Goal: Task Accomplishment & Management: Manage account settings

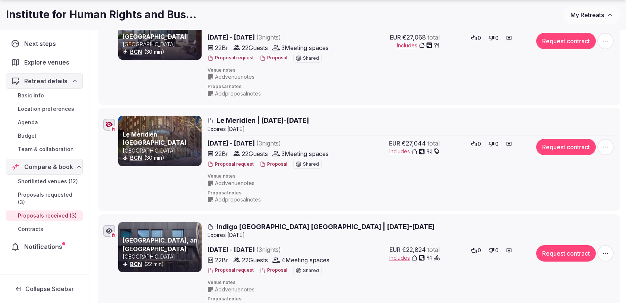
scroll to position [179, 0]
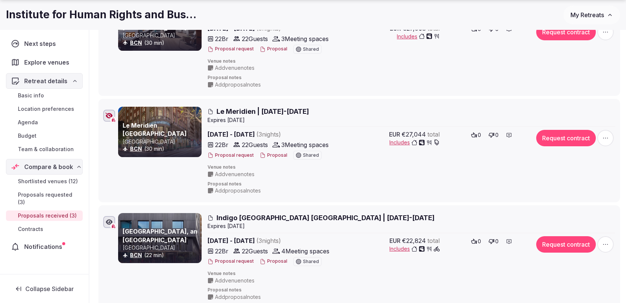
click at [609, 137] on icon "button" at bounding box center [605, 137] width 7 height 7
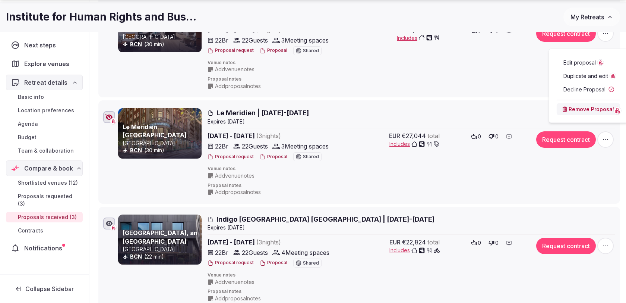
scroll to position [182, 0]
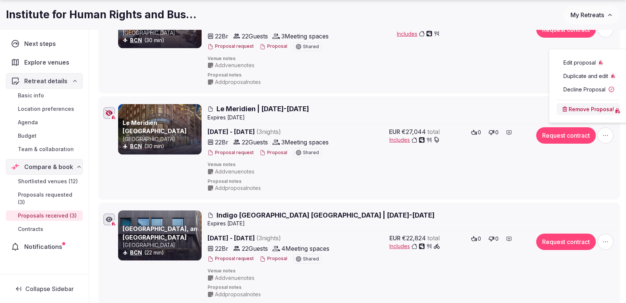
click at [573, 66] on span "Edit proposal" at bounding box center [580, 62] width 32 height 7
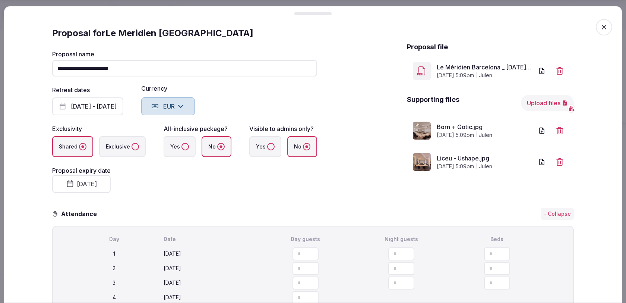
click at [543, 103] on button "Upload files" at bounding box center [547, 103] width 53 height 16
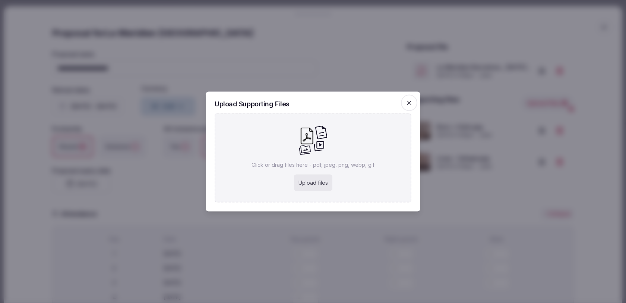
click at [321, 186] on div "Upload files" at bounding box center [313, 182] width 38 height 16
type input "**********"
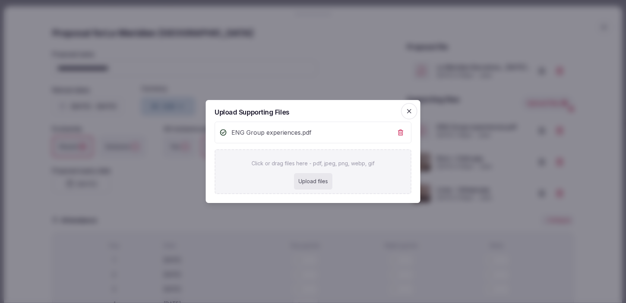
click at [410, 112] on icon "button" at bounding box center [409, 110] width 7 height 7
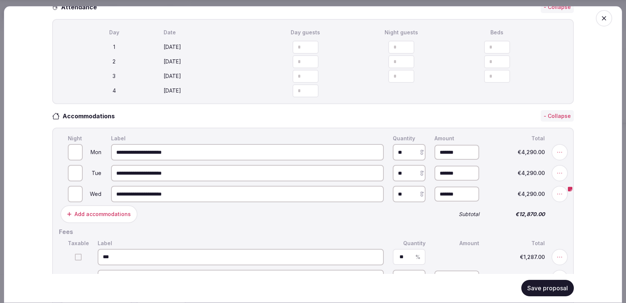
scroll to position [281, 0]
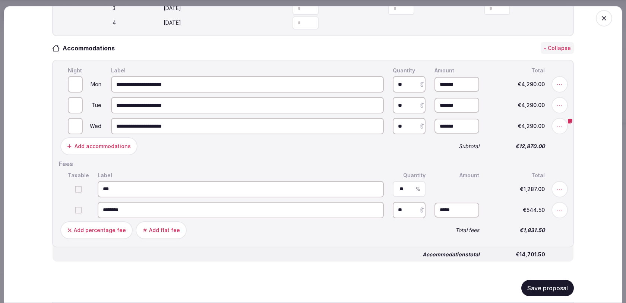
click at [538, 290] on button "Save proposal" at bounding box center [547, 288] width 53 height 16
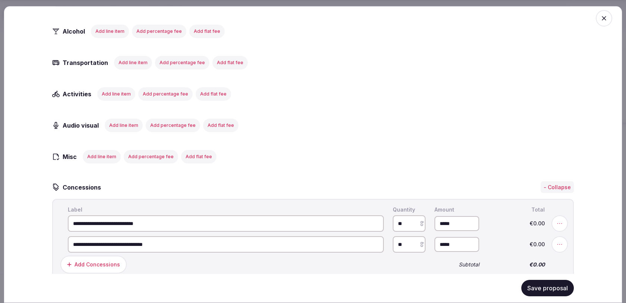
scroll to position [1187, 0]
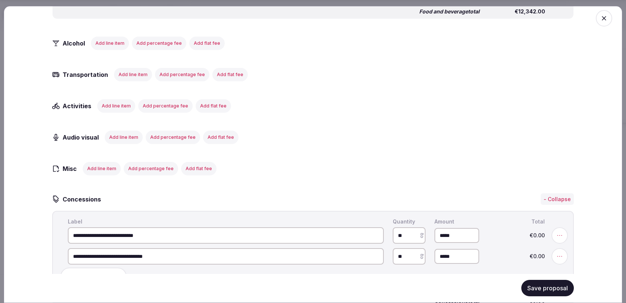
click at [129, 100] on button "Add line item" at bounding box center [116, 105] width 38 height 13
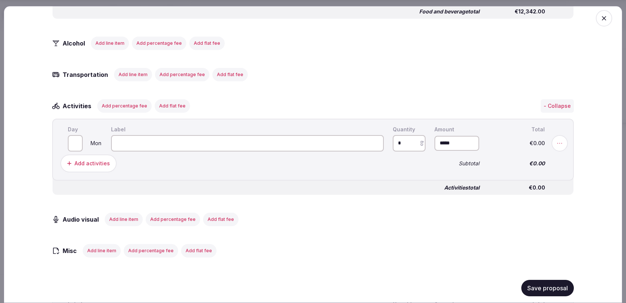
click at [168, 146] on input at bounding box center [247, 143] width 273 height 16
type input "**********"
click at [406, 139] on input "*" at bounding box center [409, 143] width 33 height 16
type input "*"
click at [383, 166] on div "Add activities" at bounding box center [243, 163] width 368 height 21
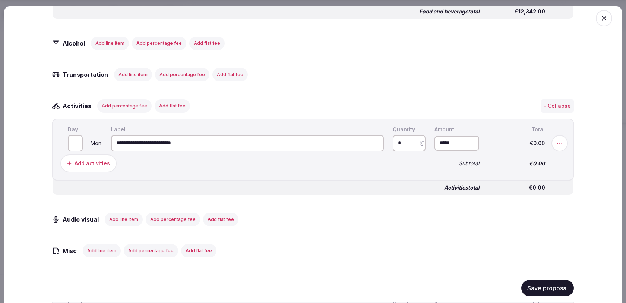
click at [542, 293] on button "Save proposal" at bounding box center [547, 288] width 53 height 16
click at [598, 18] on span "button" at bounding box center [604, 18] width 16 height 16
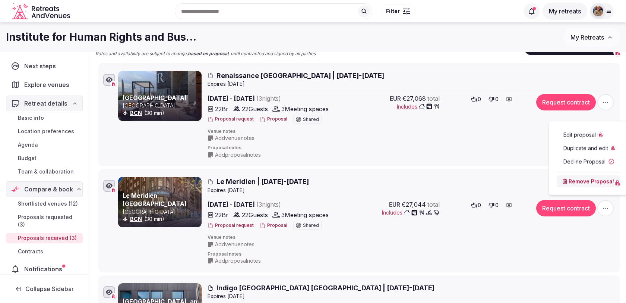
scroll to position [108, 0]
